Goal: Information Seeking & Learning: Learn about a topic

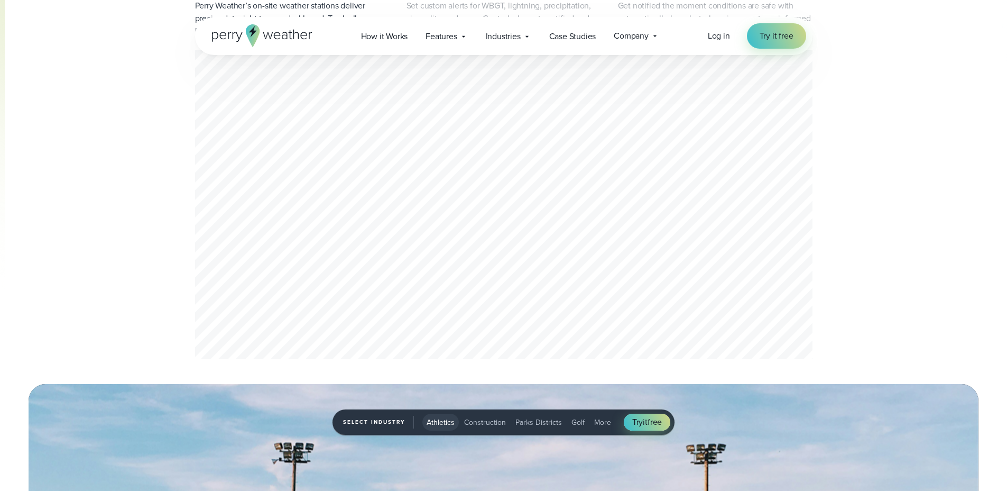
scroll to position [621, 0]
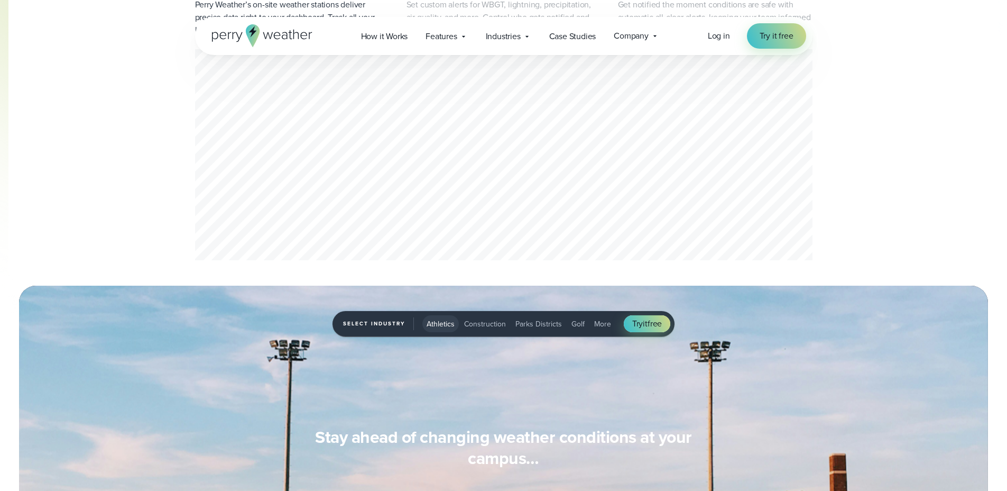
click at [530, 330] on button "Parks Districts" at bounding box center [538, 323] width 55 height 17
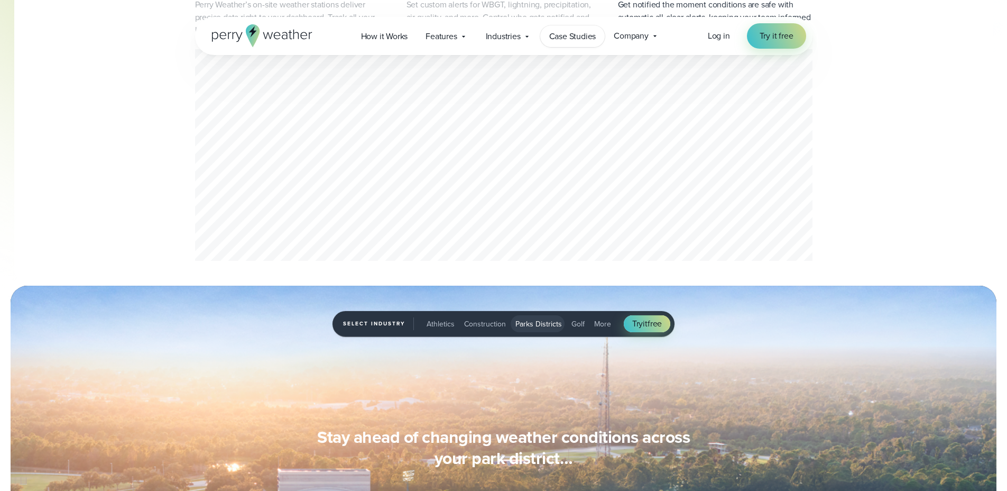
click at [582, 36] on span "Case Studies" at bounding box center [572, 36] width 47 height 13
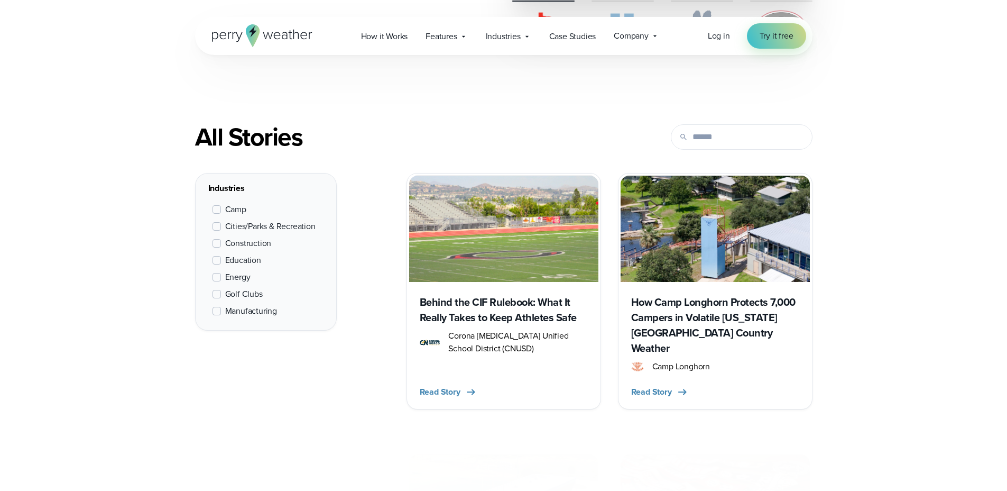
scroll to position [370, 0]
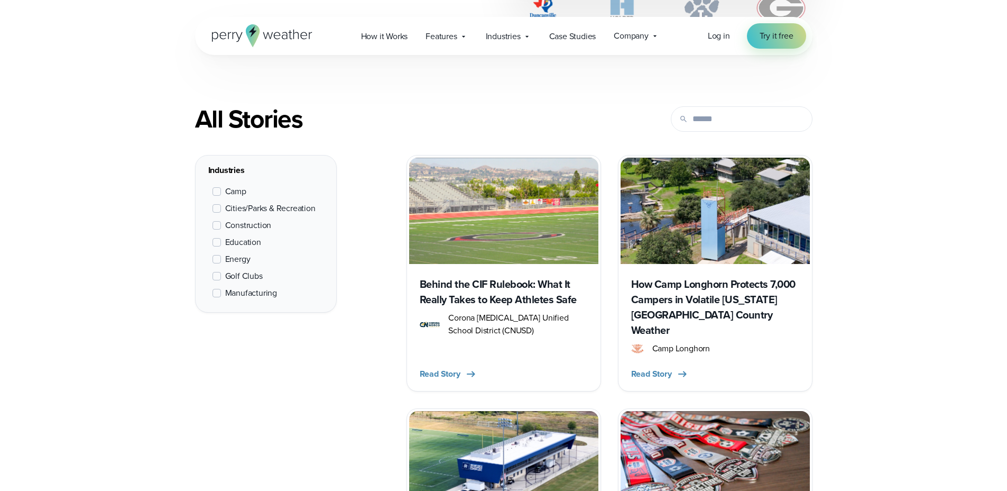
click at [251, 206] on span "Cities/Parks & Recreation" at bounding box center [270, 208] width 90 height 13
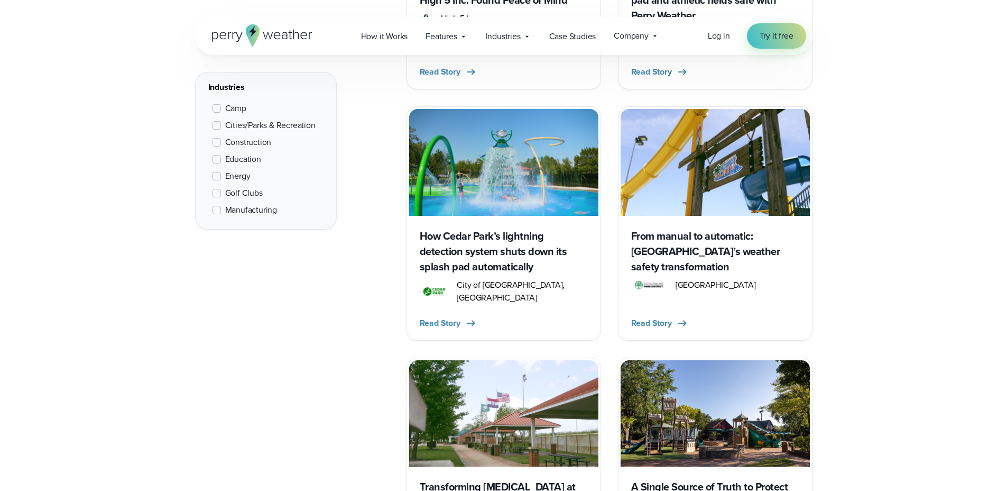
scroll to position [695, 0]
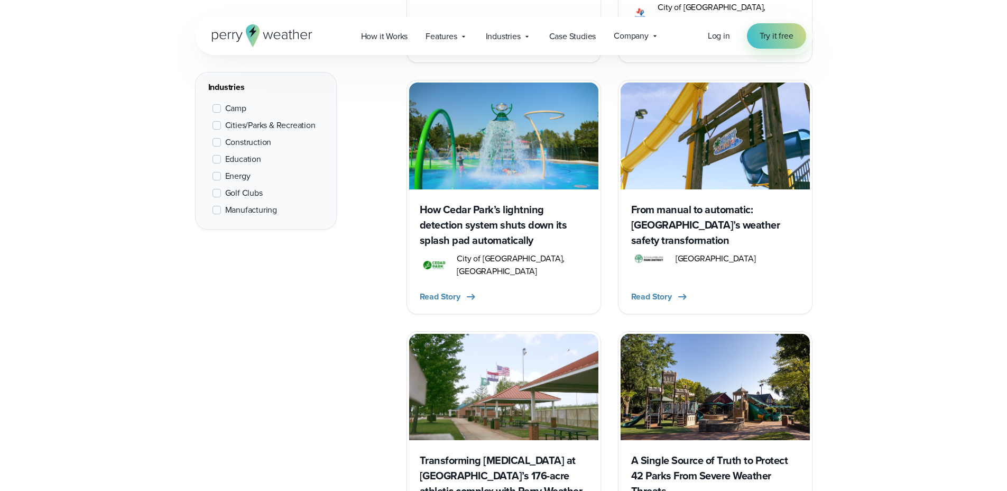
click at [658, 207] on h3 "From manual to automatic: Schaumburg Park District’s weather safety transformat…" at bounding box center [715, 225] width 168 height 46
